Goal: Transaction & Acquisition: Purchase product/service

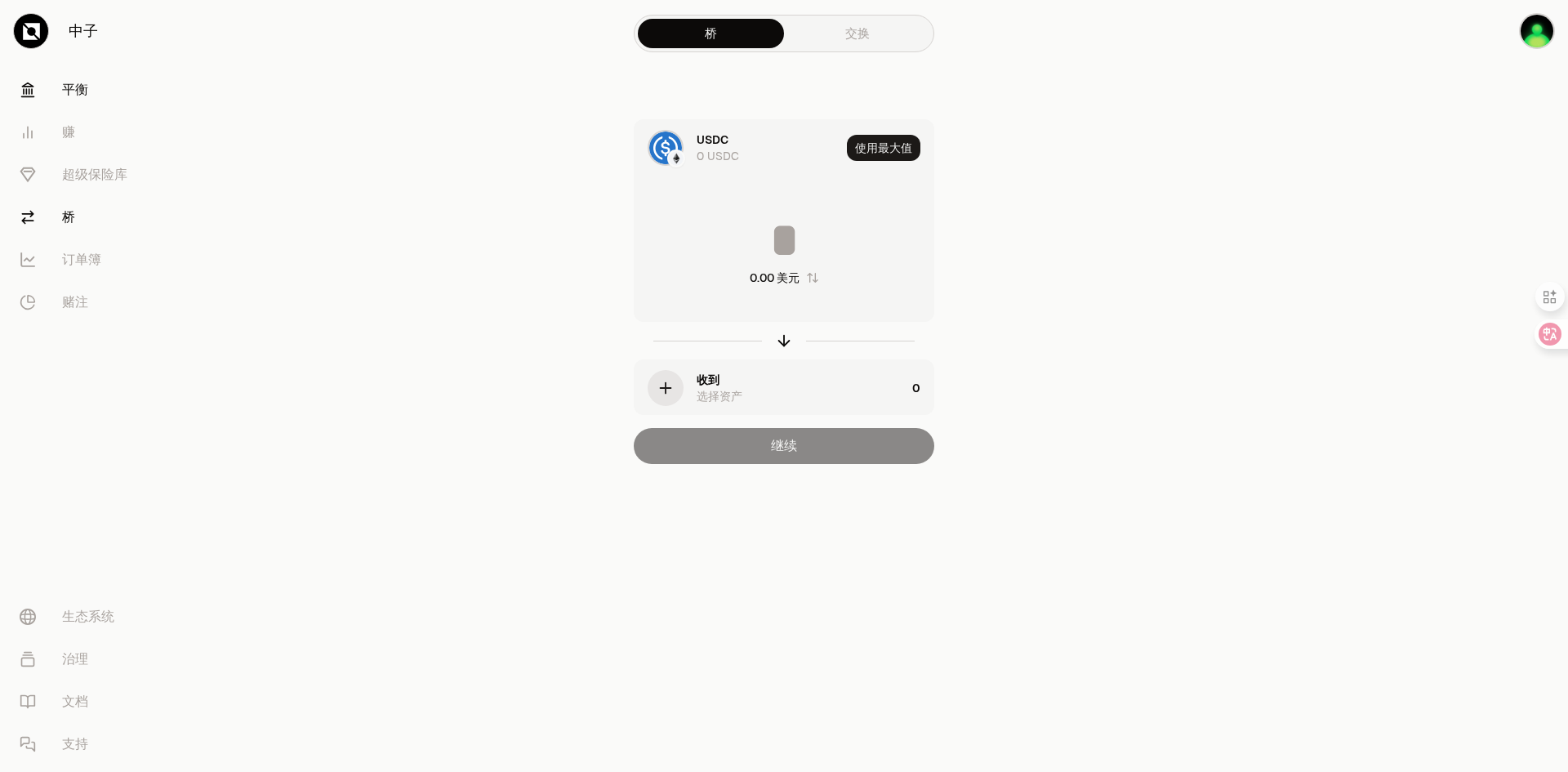
click at [78, 99] on link "平衡" at bounding box center [91, 89] width 170 height 42
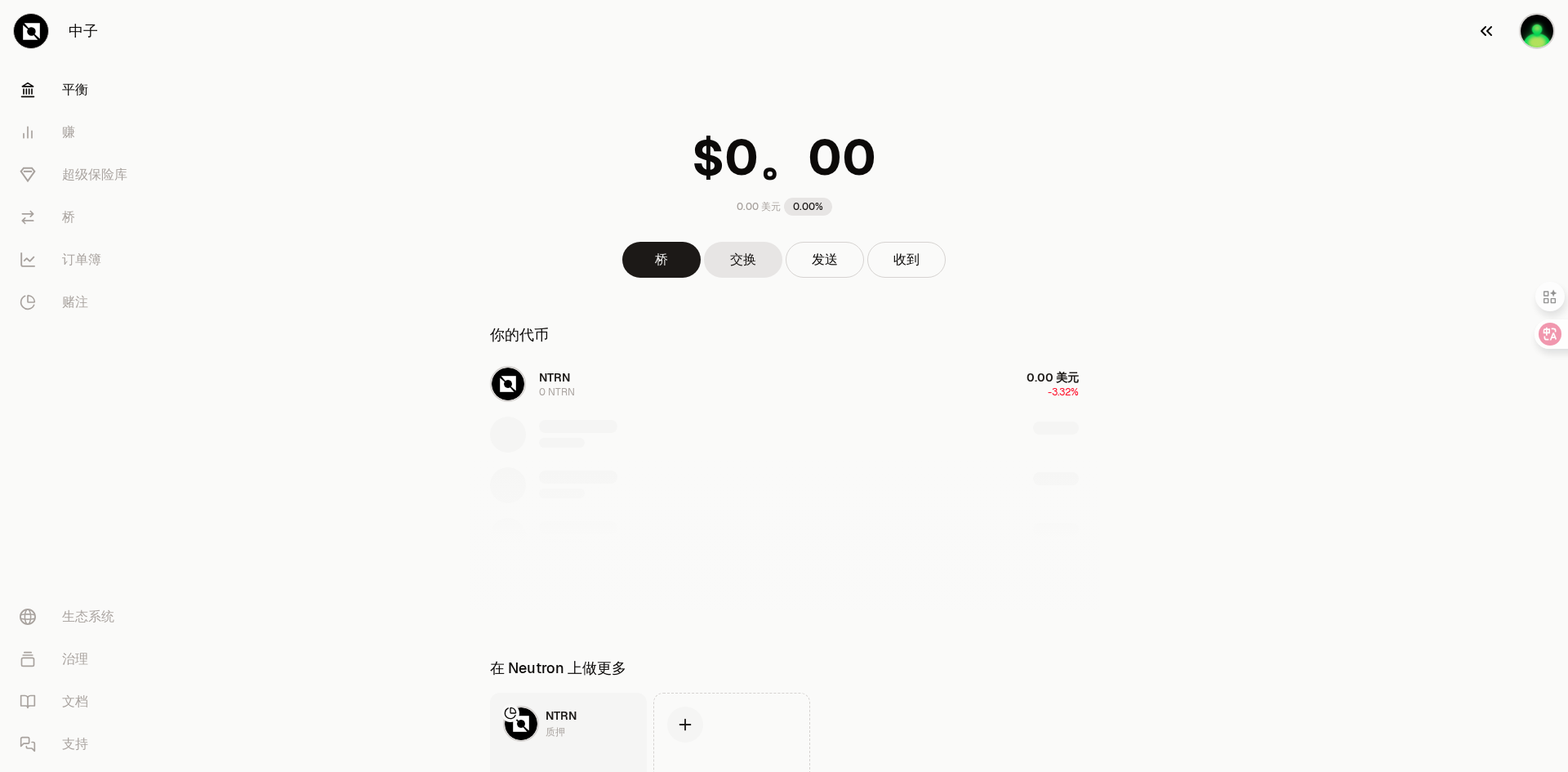
click at [1526, 30] on img "button" at bounding box center [1537, 31] width 36 height 36
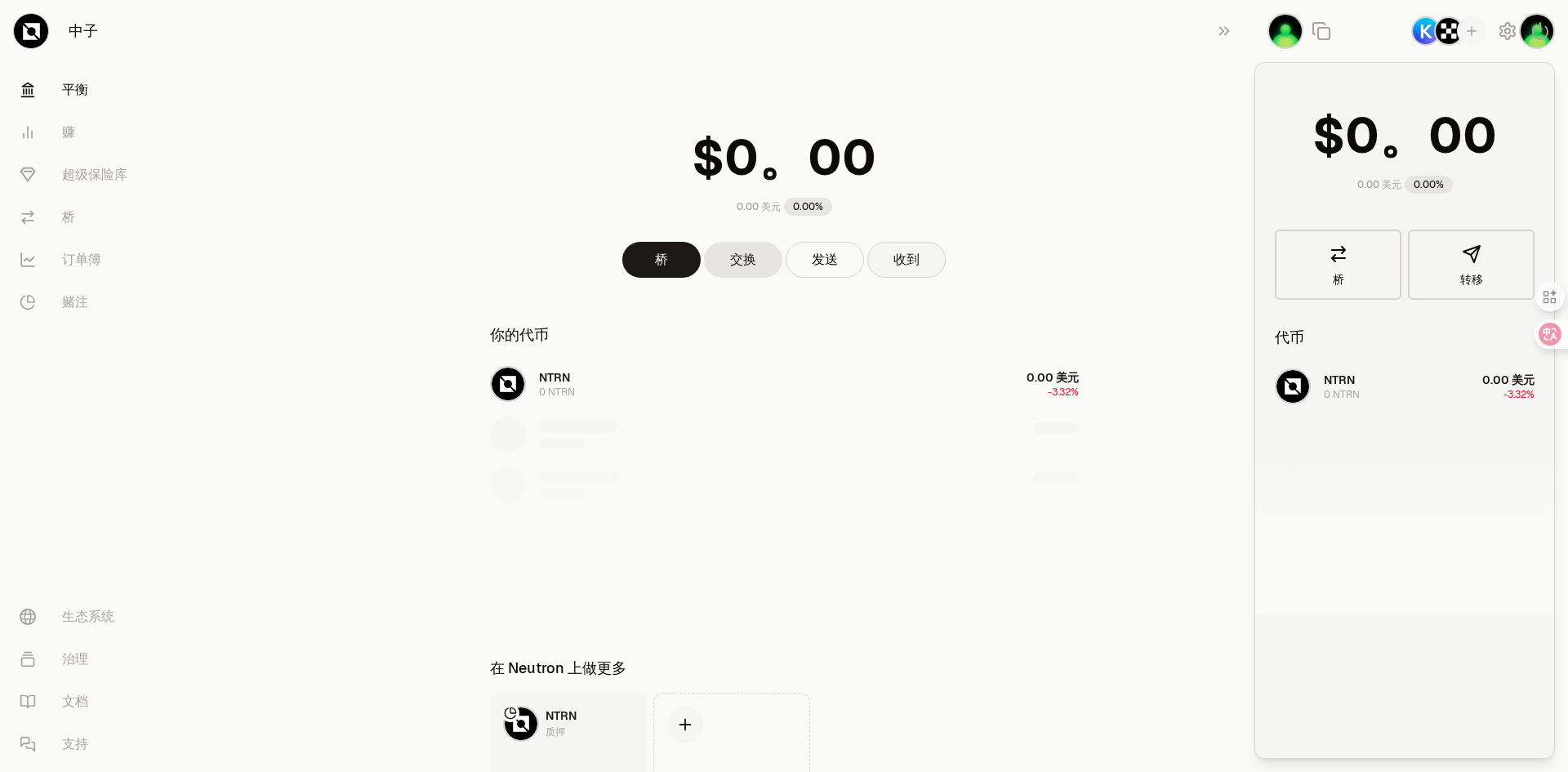
click at [924, 263] on button "收到" at bounding box center [907, 259] width 79 height 36
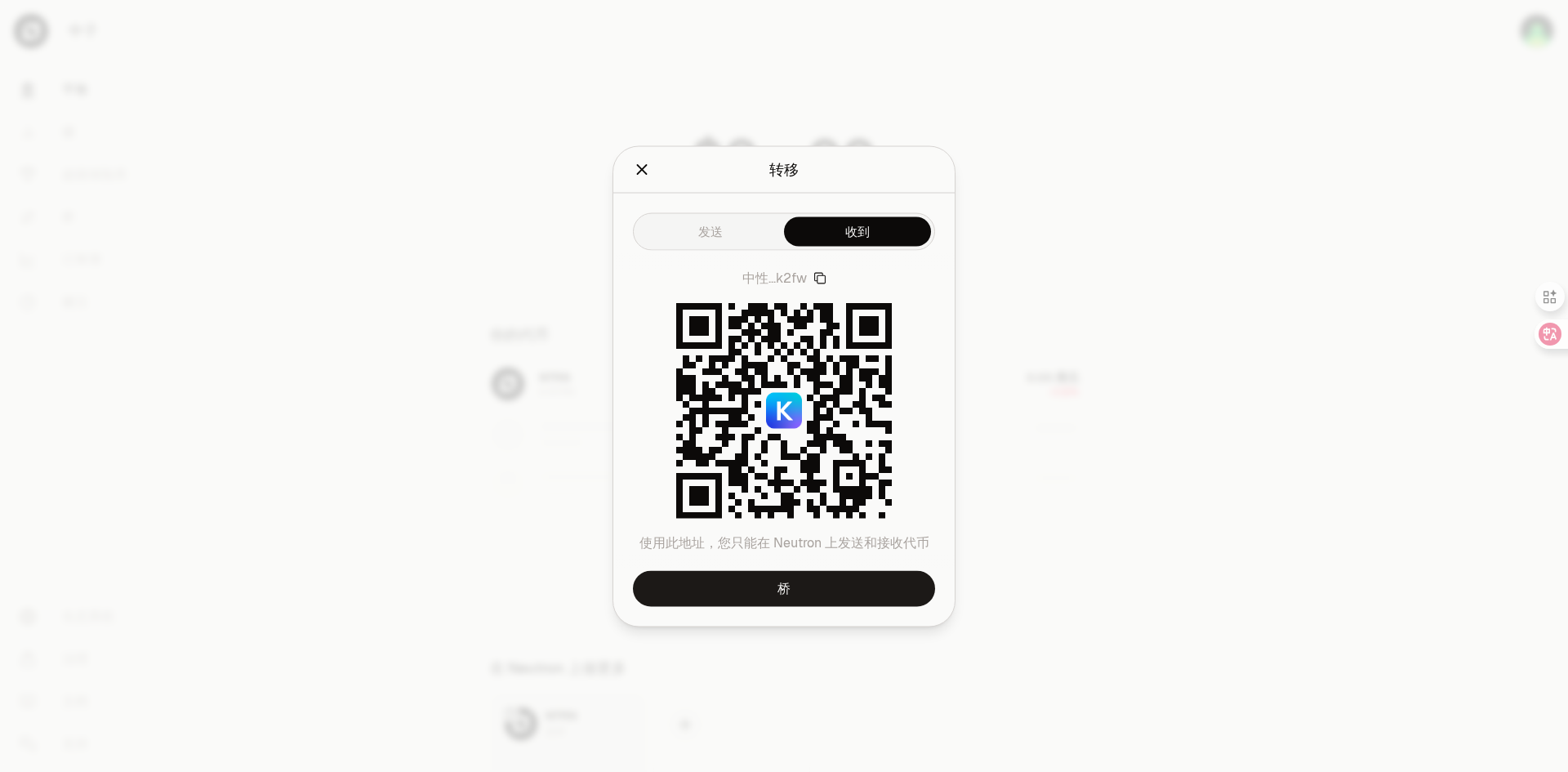
click at [643, 172] on icon "关闭" at bounding box center [642, 169] width 18 height 18
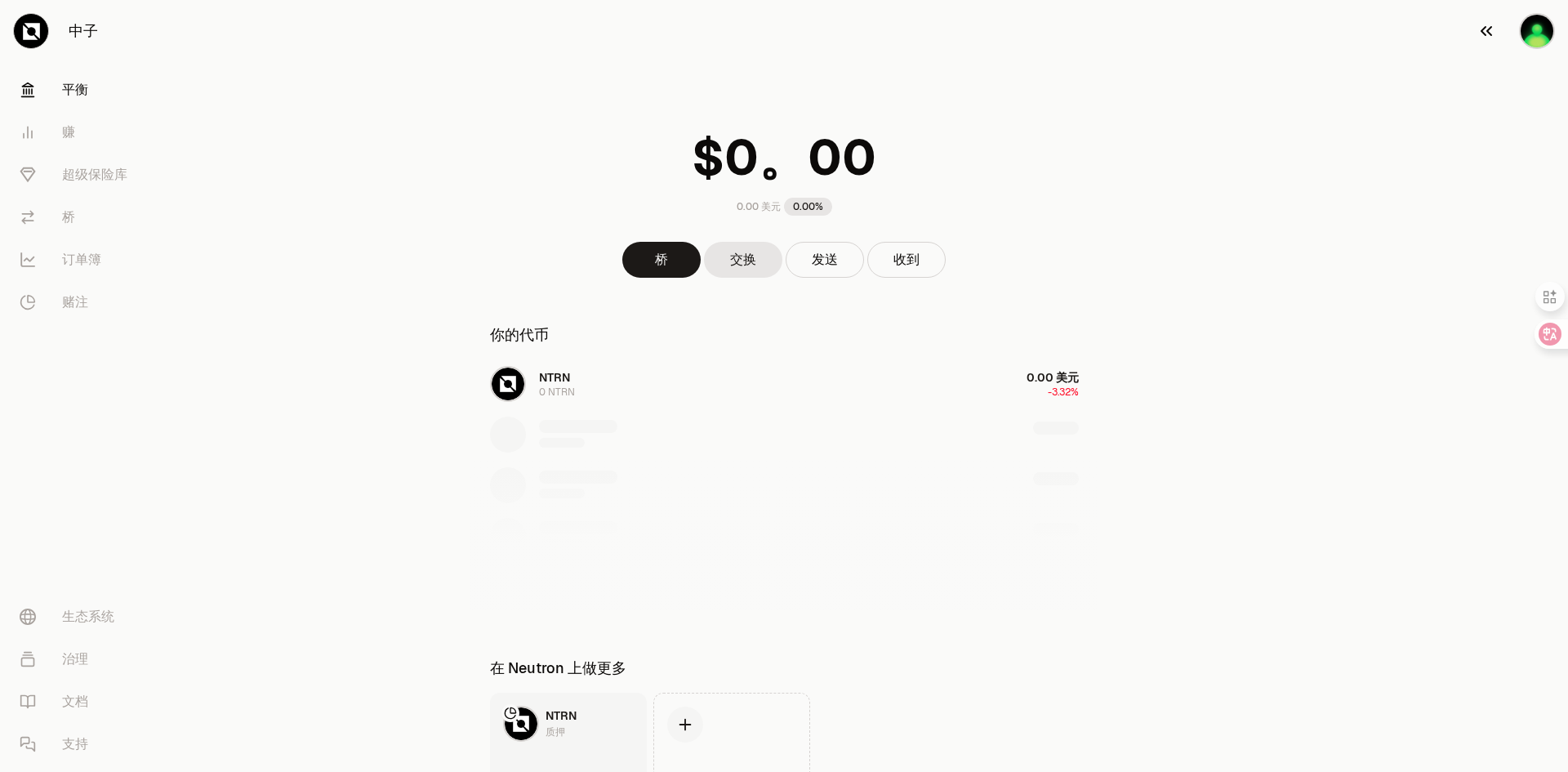
click at [1521, 25] on img "button" at bounding box center [1537, 31] width 36 height 36
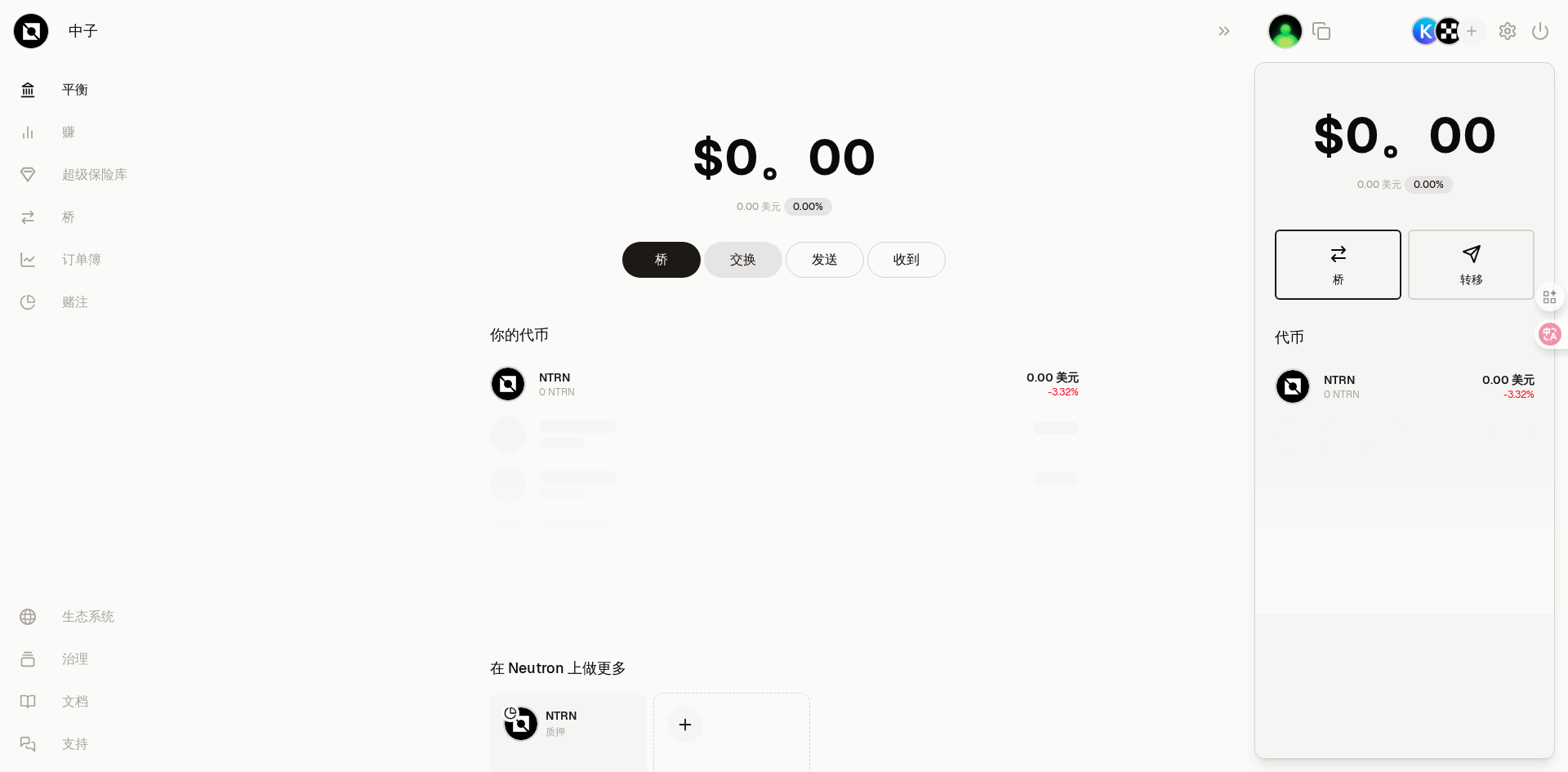
click at [1338, 277] on font "桥" at bounding box center [1338, 279] width 12 height 14
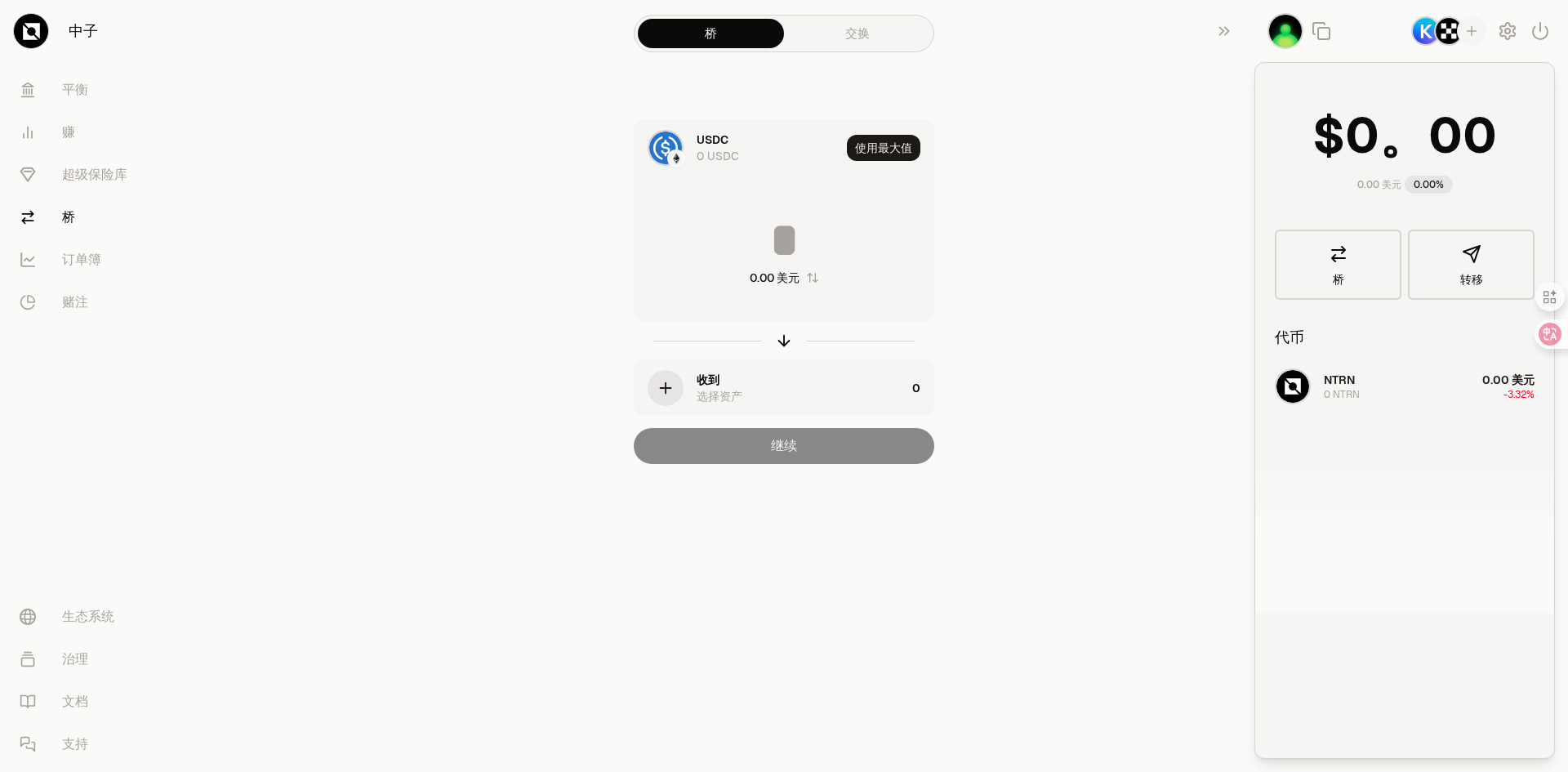
click at [1450, 32] on img "button" at bounding box center [1448, 30] width 30 height 30
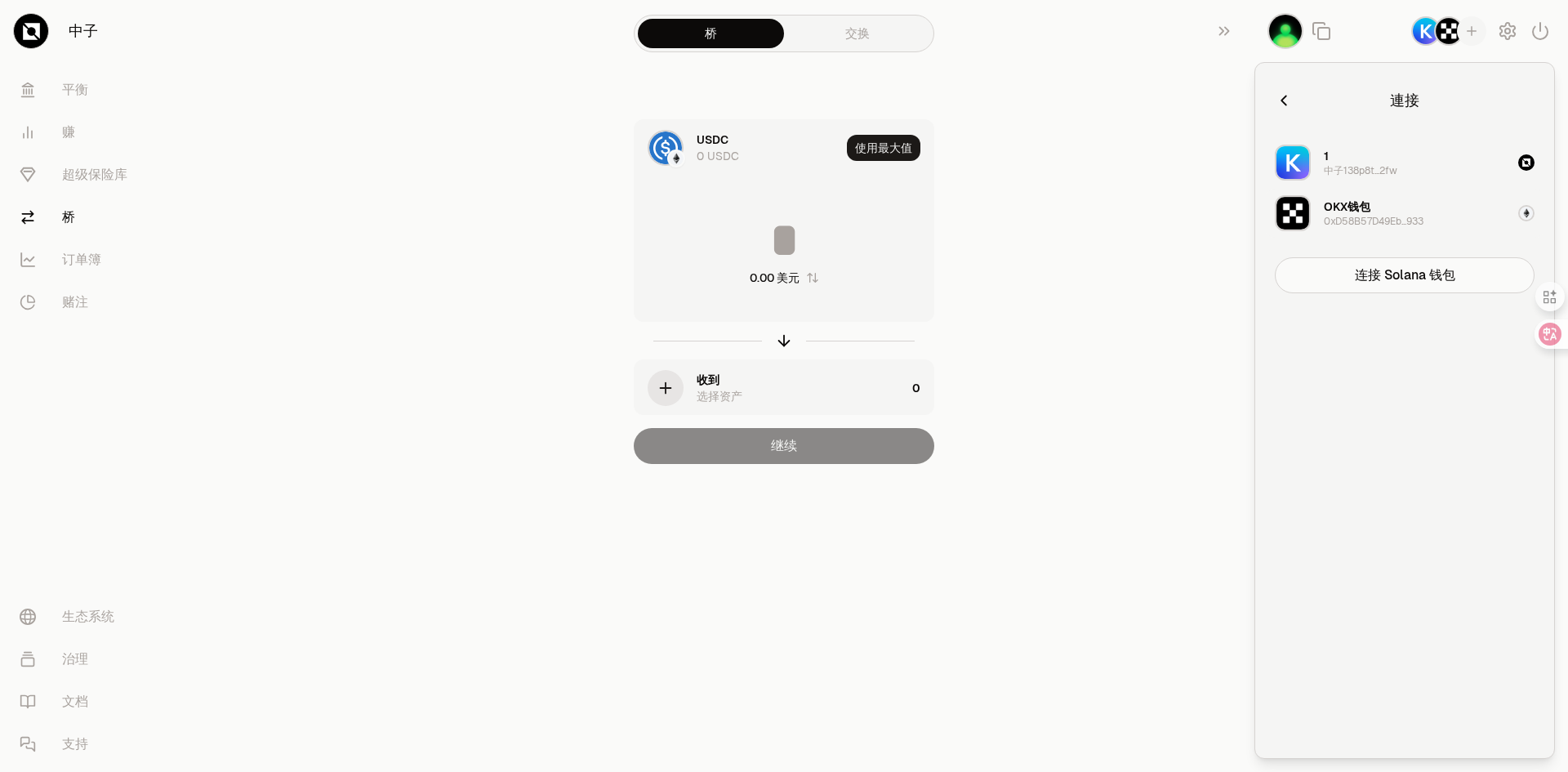
click at [1391, 208] on div "OKX钱包 0xD58B57D49Eb...933" at bounding box center [1373, 213] width 99 height 30
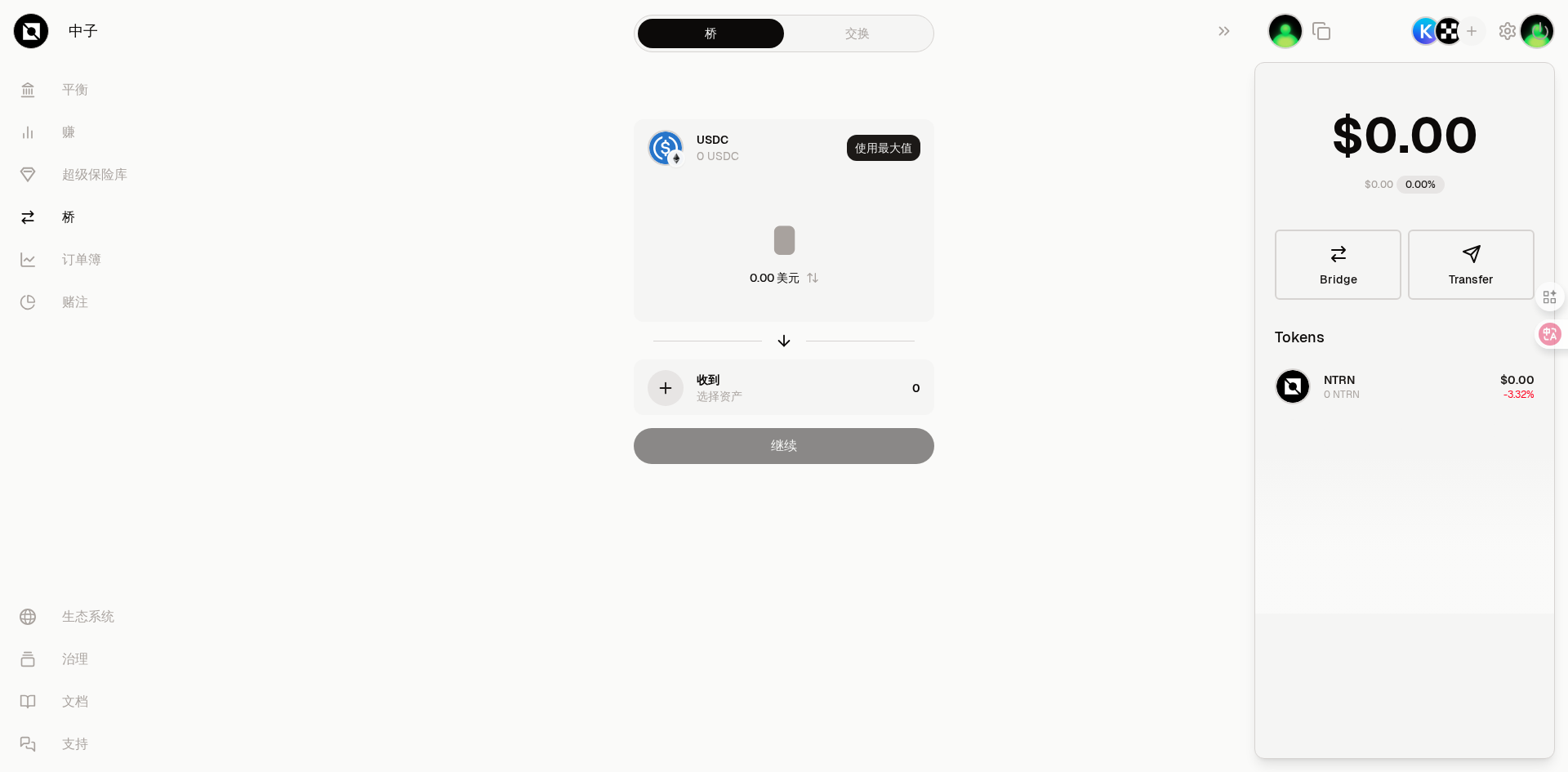
click at [1089, 315] on section "桥 交换 USDC 0 USDC 使用最大值 0.00 美元 收到 选择资产 0 继续" at bounding box center [784, 265] width 628 height 530
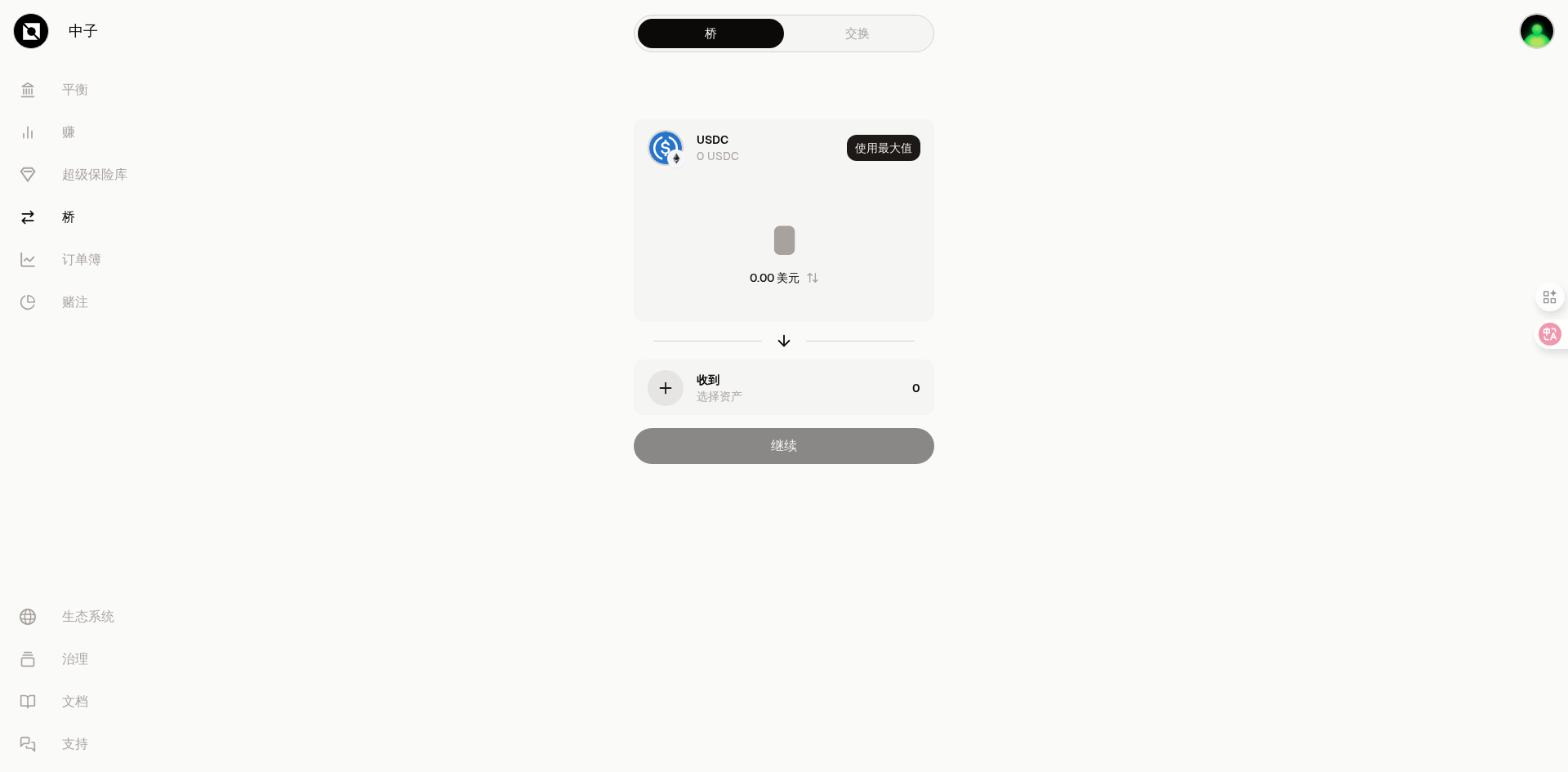
click at [675, 390] on div "button" at bounding box center [665, 388] width 36 height 36
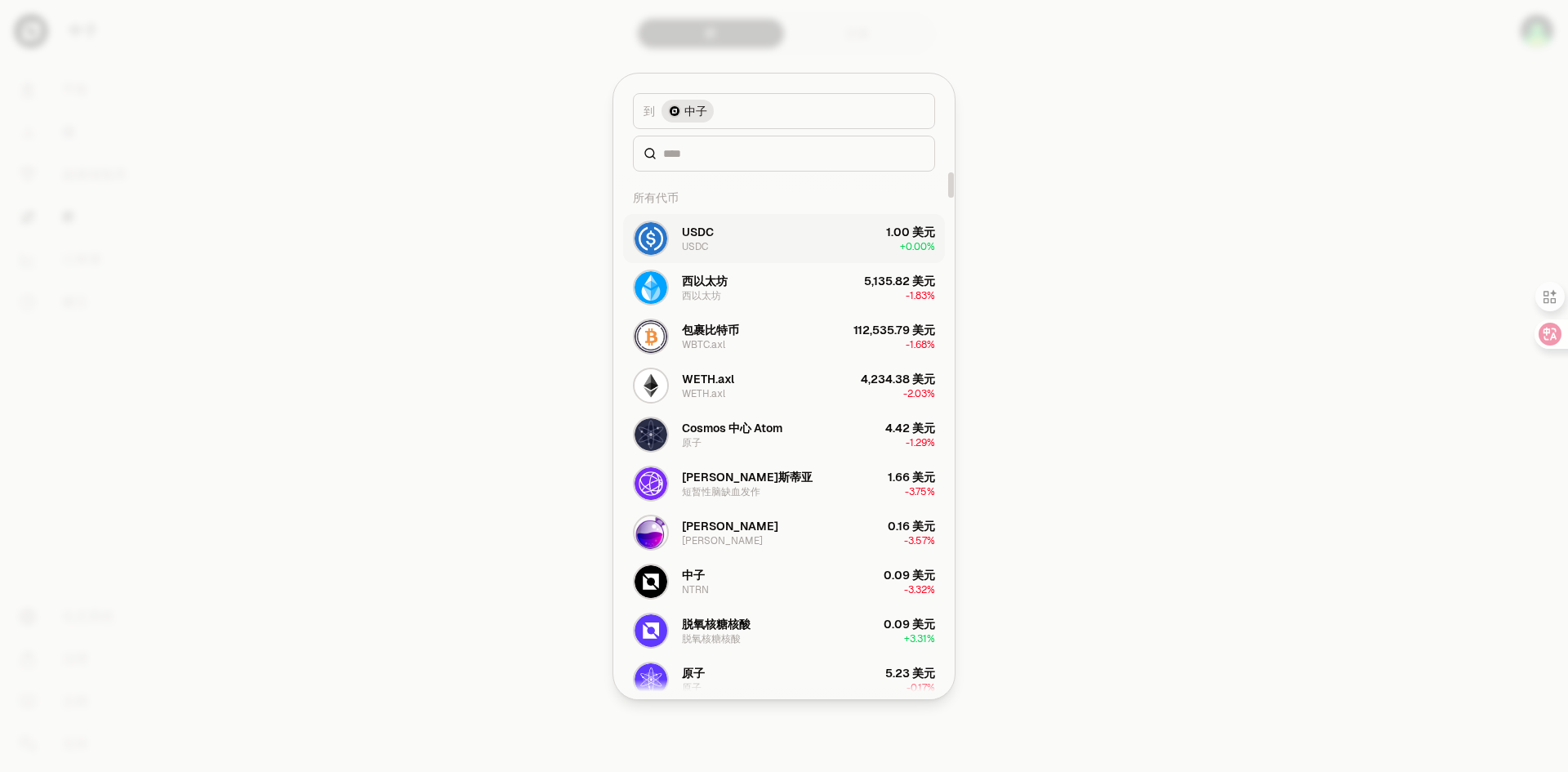
click at [793, 241] on button "USDC USDC 1.00 美元 + 0.00%" at bounding box center [784, 238] width 322 height 49
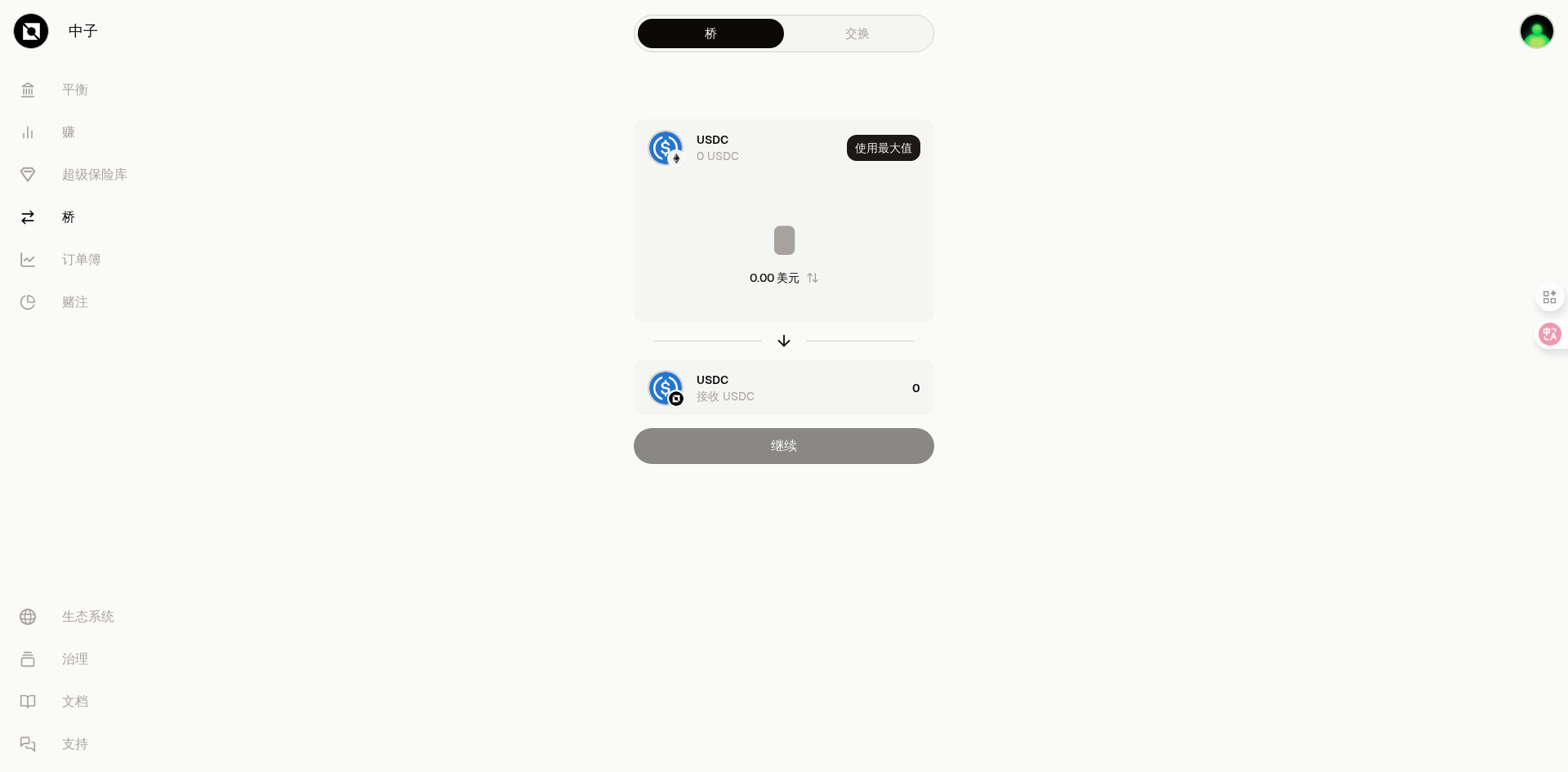
click at [691, 396] on div "USDC 接收 USDC" at bounding box center [769, 388] width 271 height 55
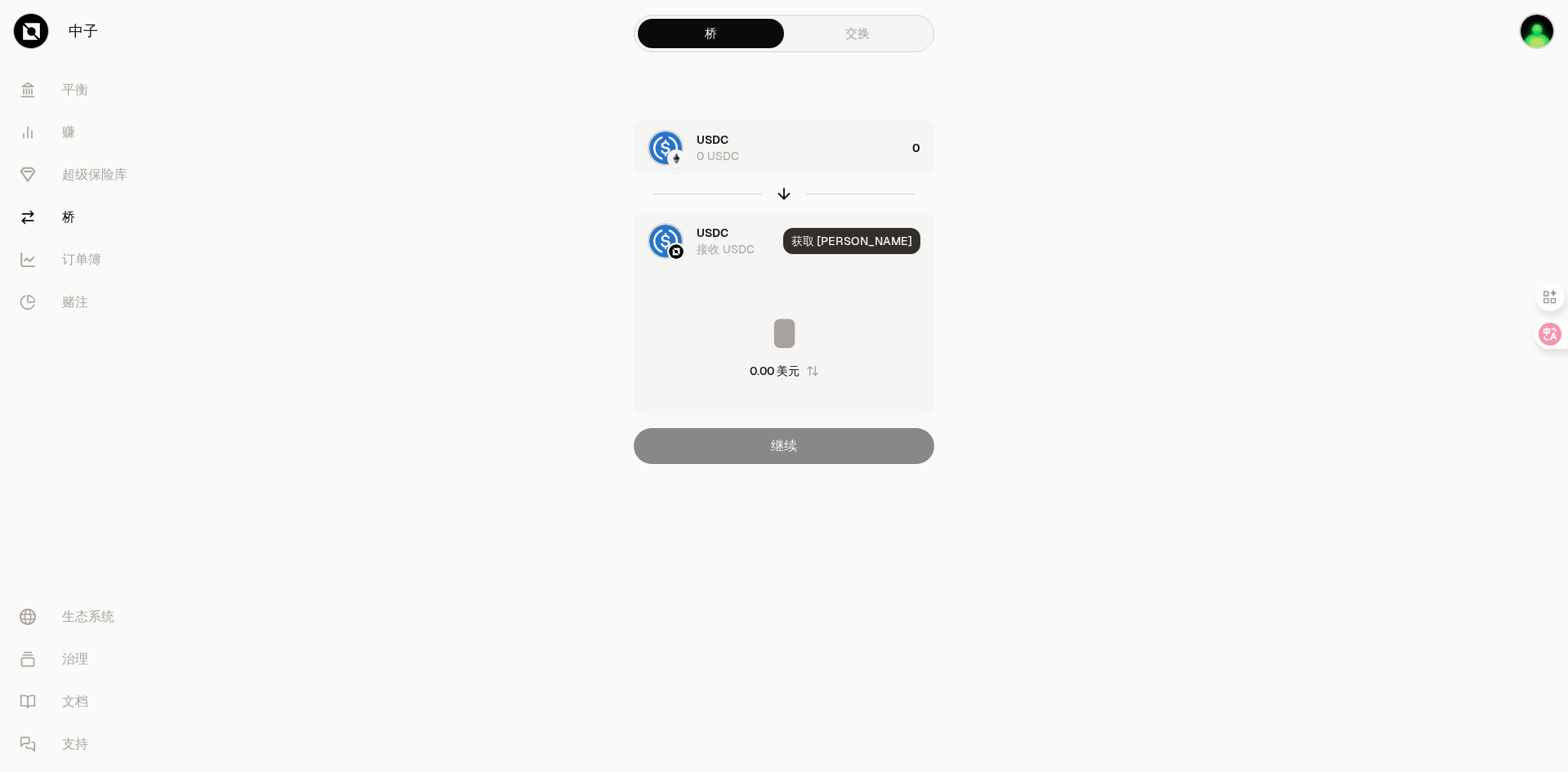
click at [890, 242] on font "获取 [PERSON_NAME]" at bounding box center [852, 241] width 121 height 14
click at [832, 308] on div "0.00 美元" at bounding box center [784, 344] width 299 height 144
